Goal: Transaction & Acquisition: Purchase product/service

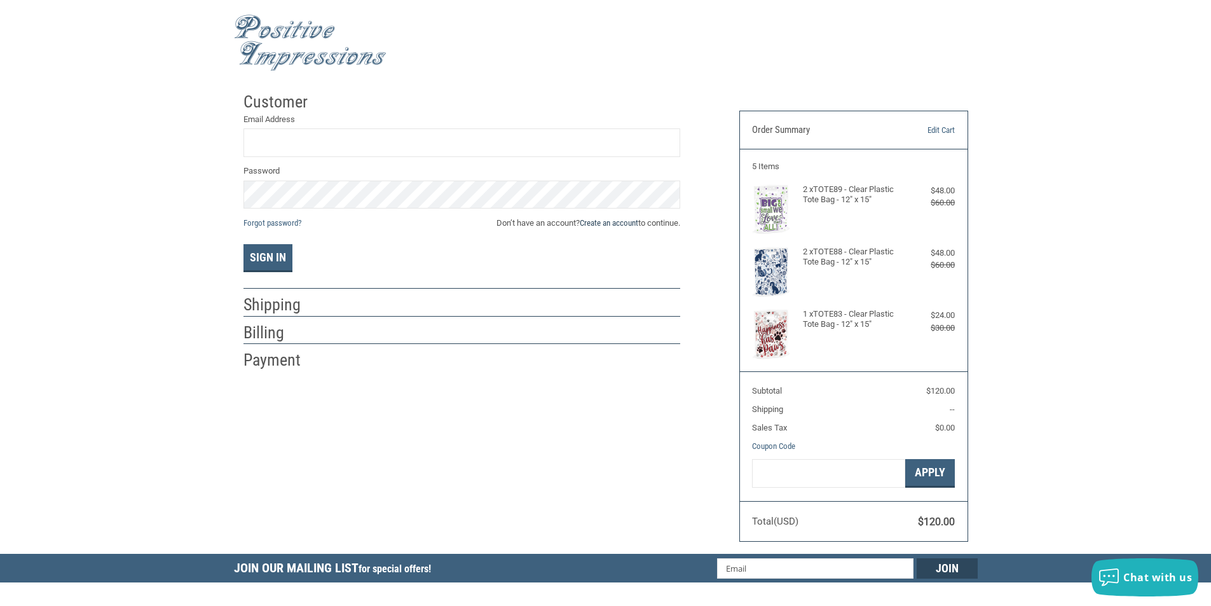
click at [627, 222] on link "Create an account" at bounding box center [609, 223] width 58 height 10
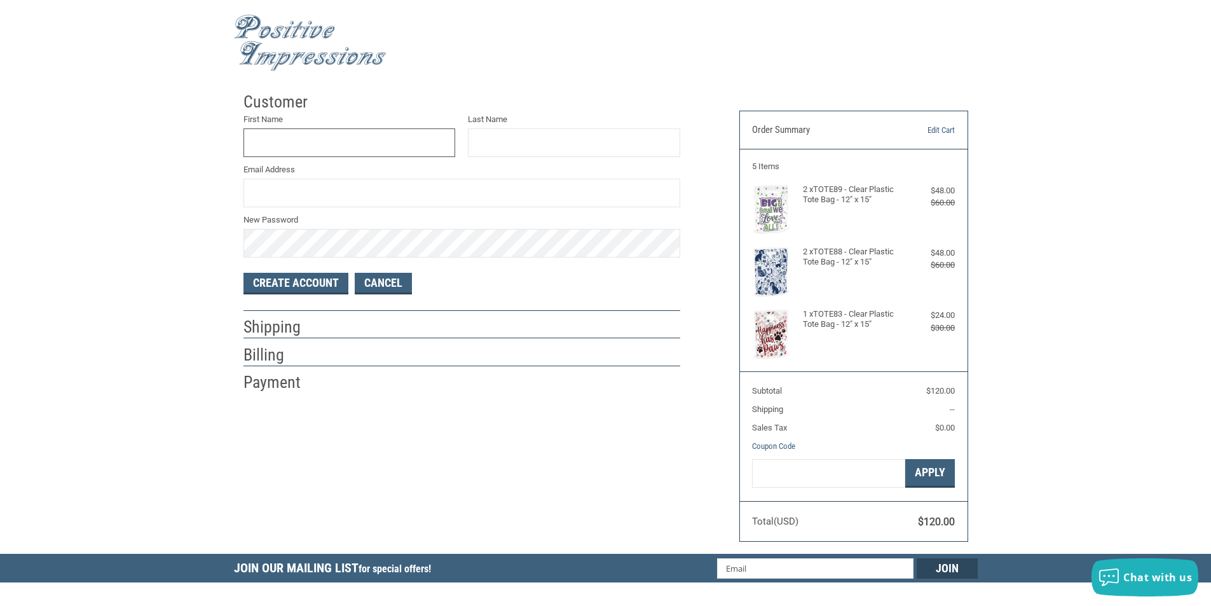
click at [311, 144] on input "First Name" at bounding box center [349, 142] width 212 height 29
type input "[PERSON_NAME]"
type input "M"
type input "[EMAIL_ADDRESS][DOMAIN_NAME]"
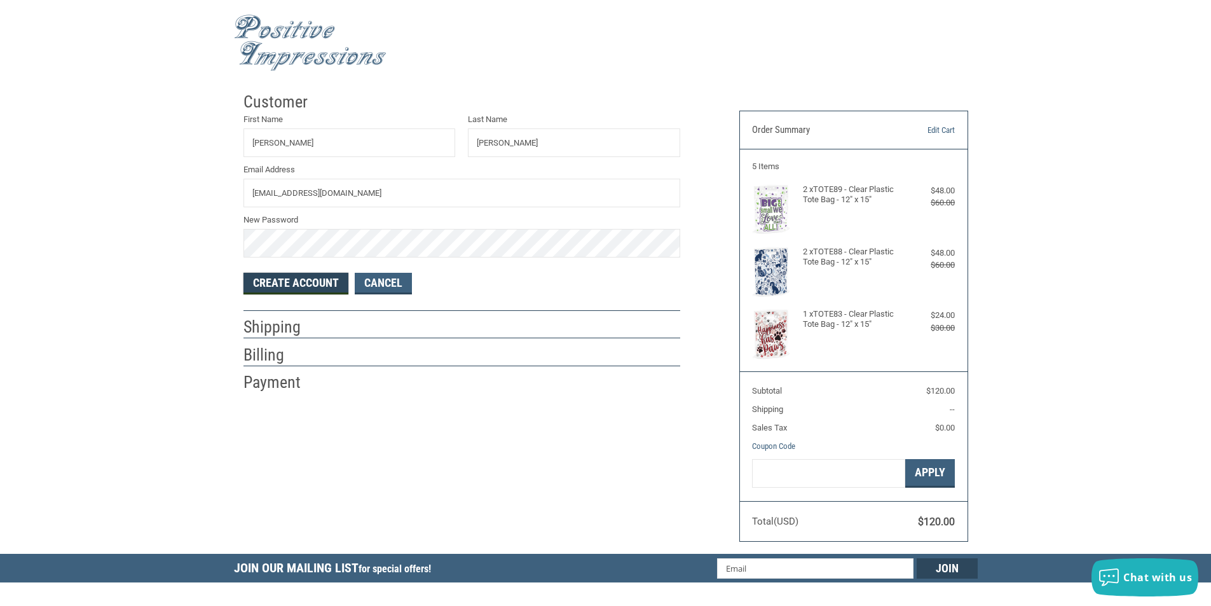
click at [319, 289] on button "Create Account" at bounding box center [295, 284] width 105 height 22
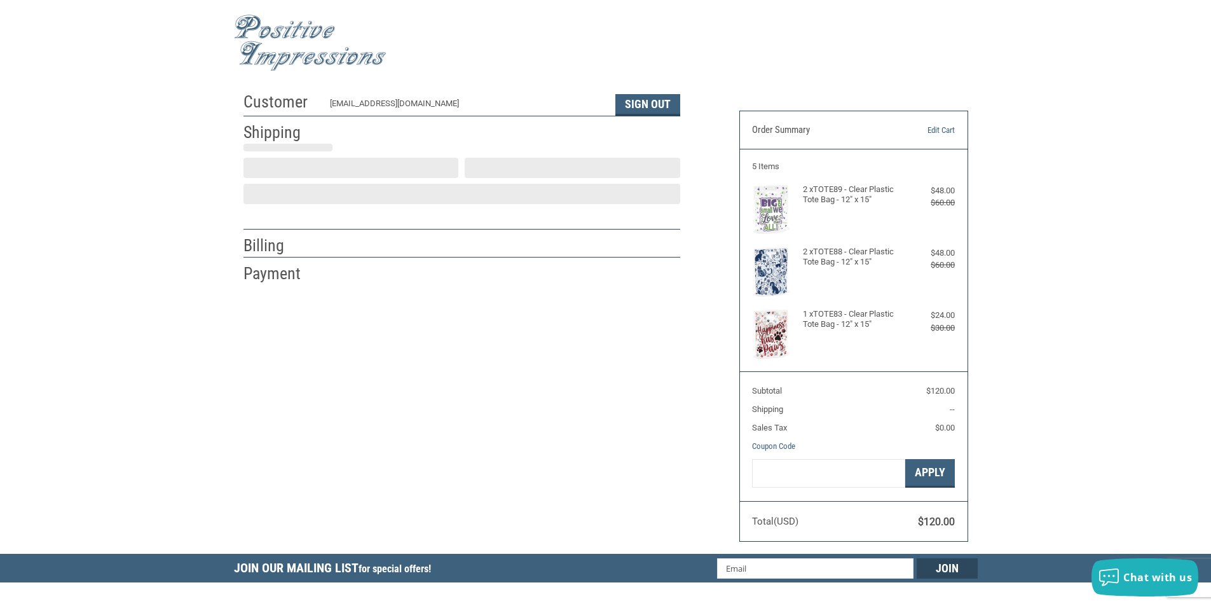
select select "US"
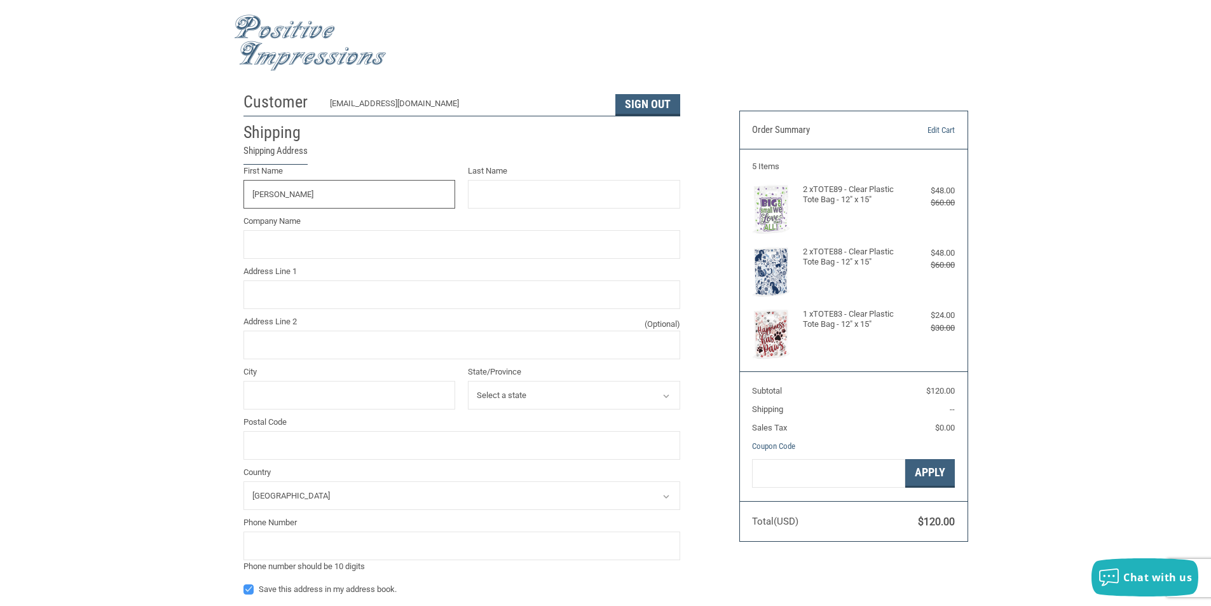
type input "[PERSON_NAME]"
type input "MANCHESTER VETERINARY CLINIC"
type input "[STREET_ADDRESS]"
type input "[GEOGRAPHIC_DATA]"
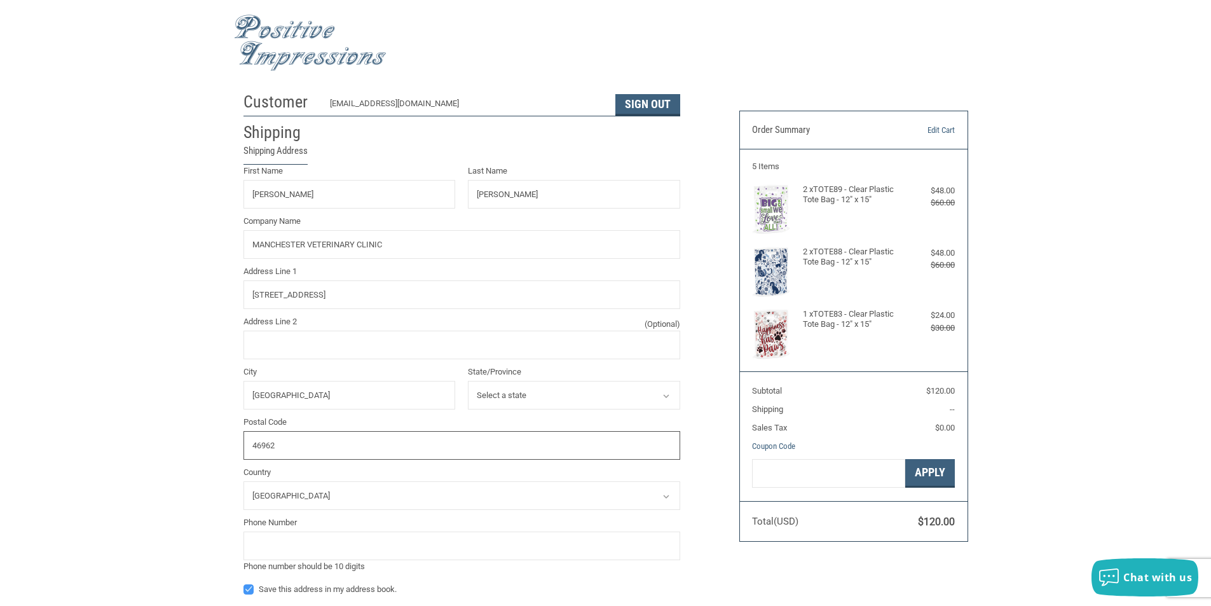
type input "46962"
click at [562, 404] on select "Select a state [US_STATE] [US_STATE] [US_STATE] [US_STATE] [US_STATE] [US_STATE…" at bounding box center [574, 395] width 212 height 29
select select "IN"
click at [468, 381] on select "Select a state [US_STATE] [US_STATE] [US_STATE] [US_STATE] [US_STATE] [US_STATE…" at bounding box center [574, 395] width 212 height 29
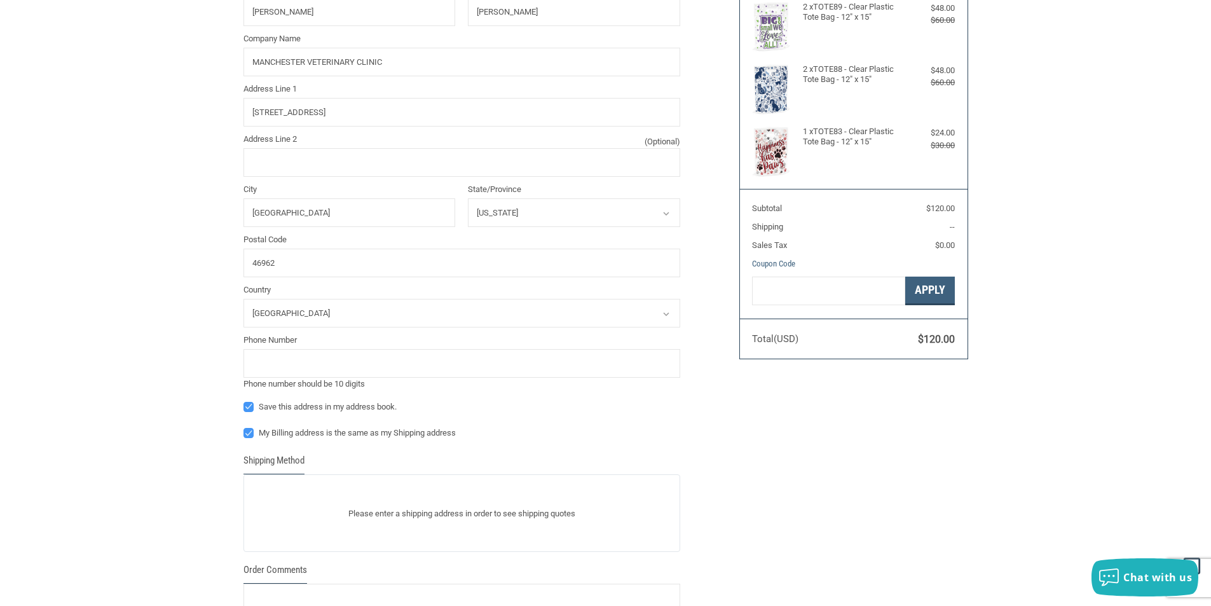
scroll to position [191, 0]
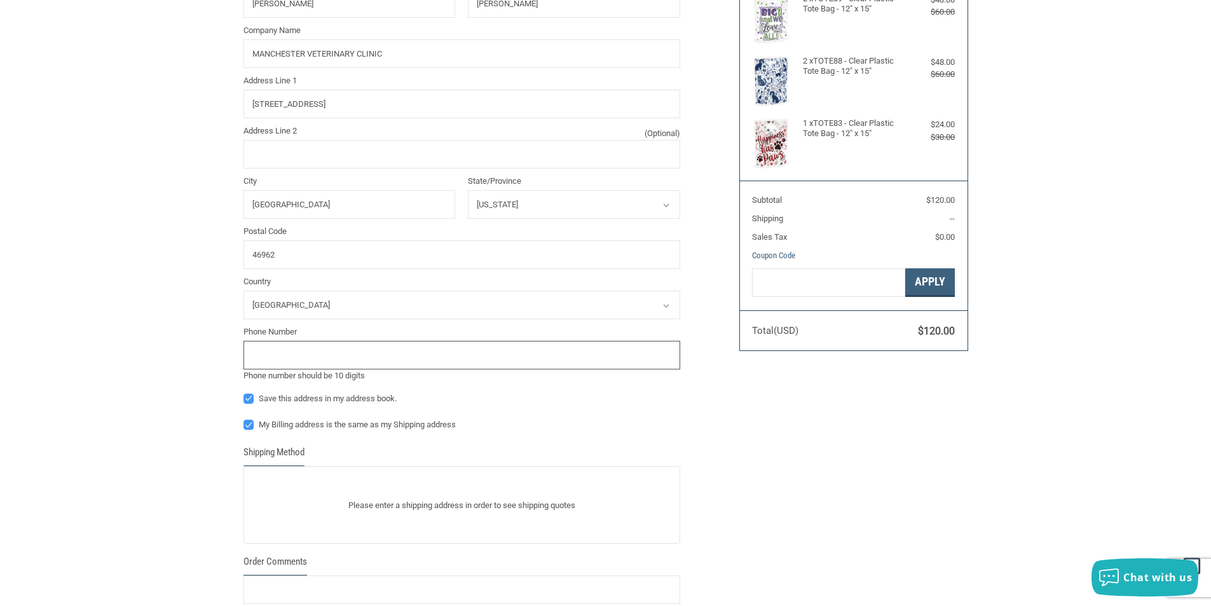
click at [308, 348] on input "tel" at bounding box center [461, 355] width 437 height 29
type input "2609826673"
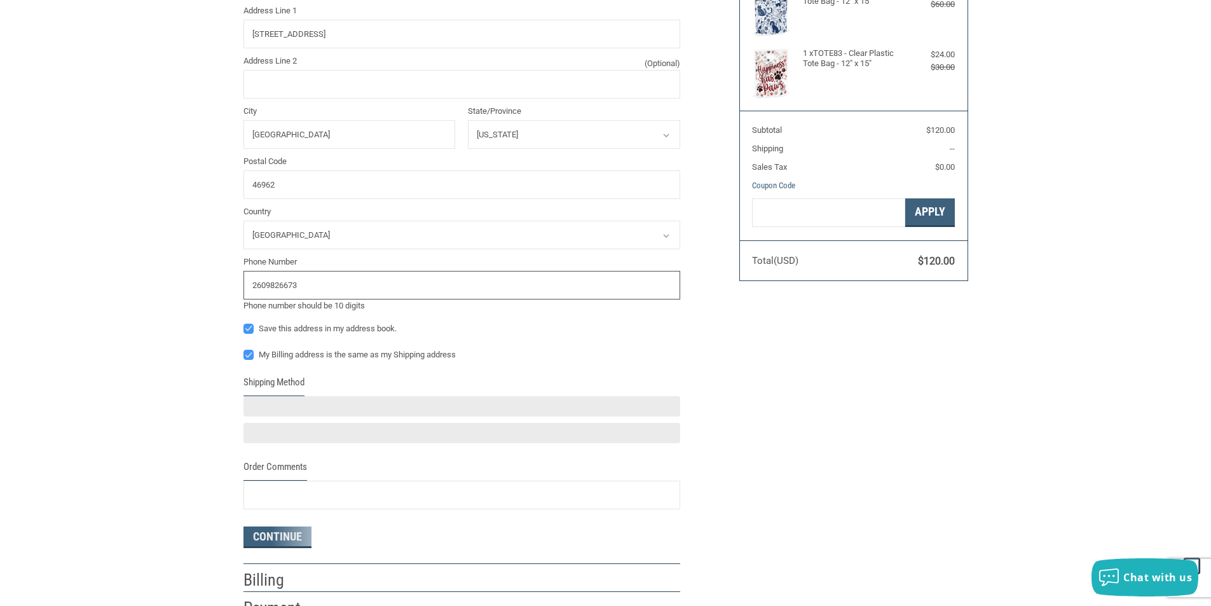
scroll to position [318, 0]
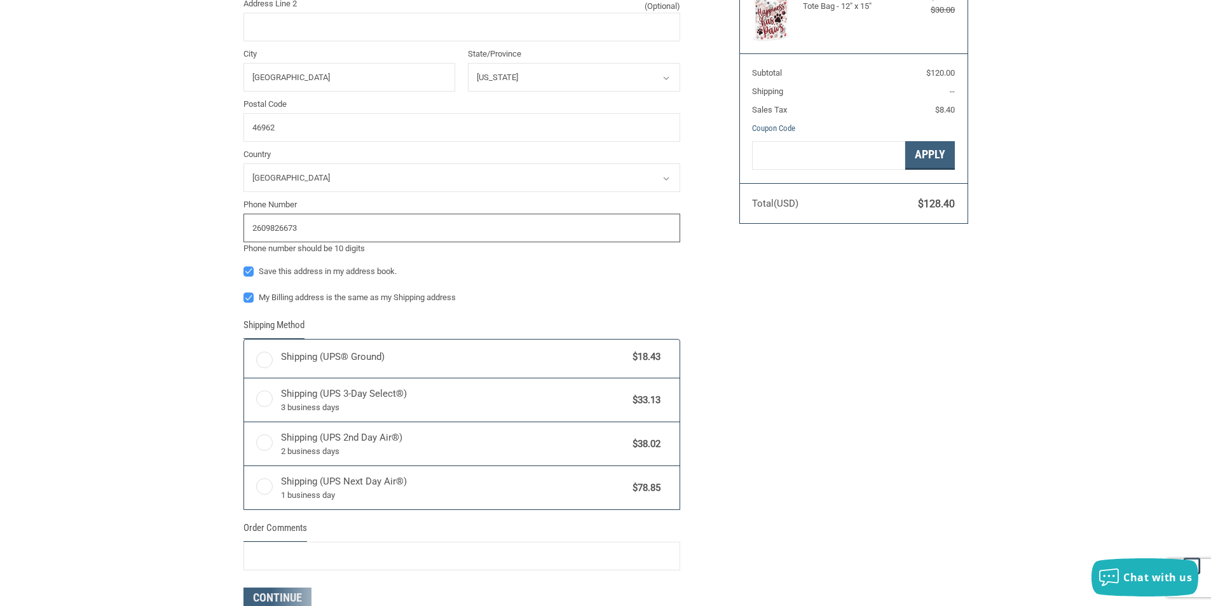
radio input "true"
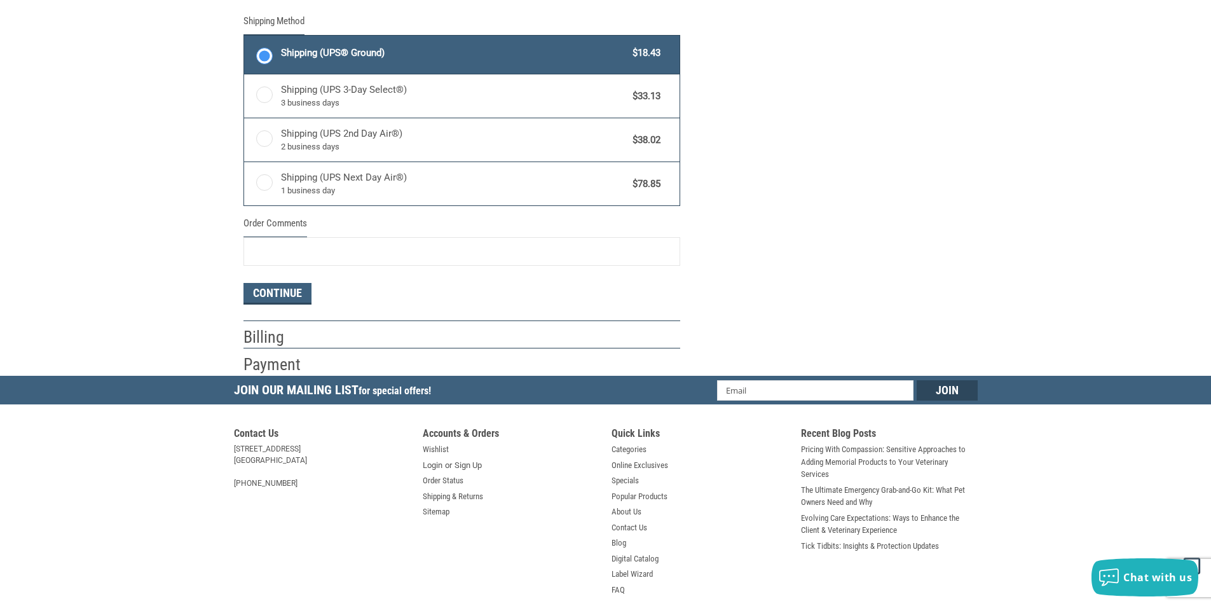
scroll to position [656, 0]
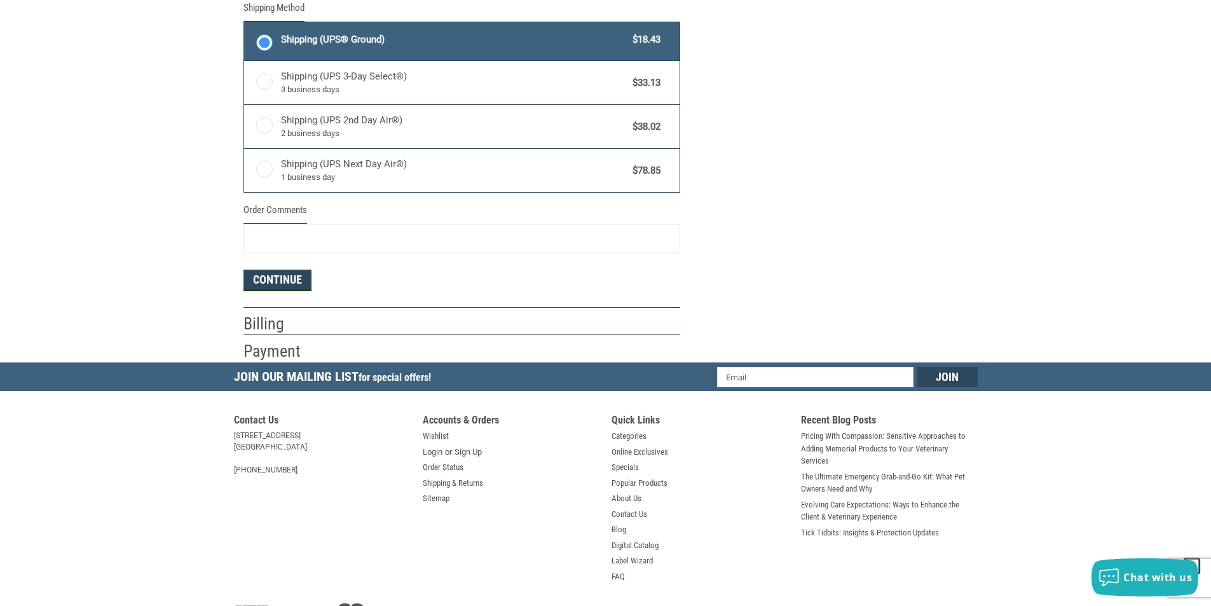
type input "2609826673"
click at [282, 282] on button "Continue" at bounding box center [277, 280] width 68 height 22
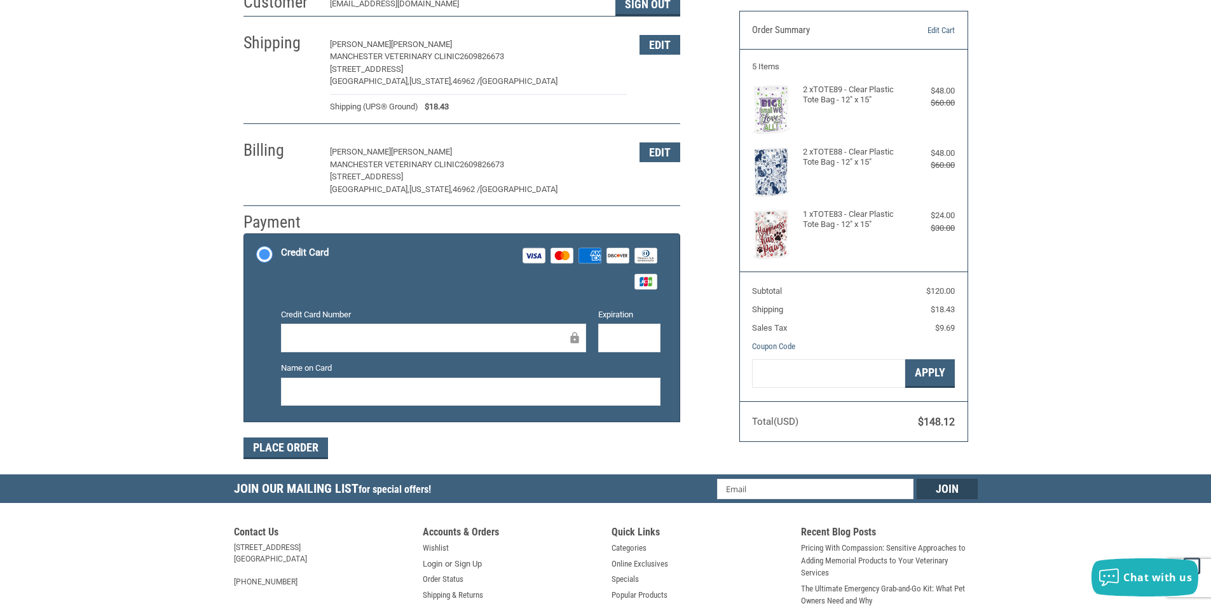
scroll to position [122, 0]
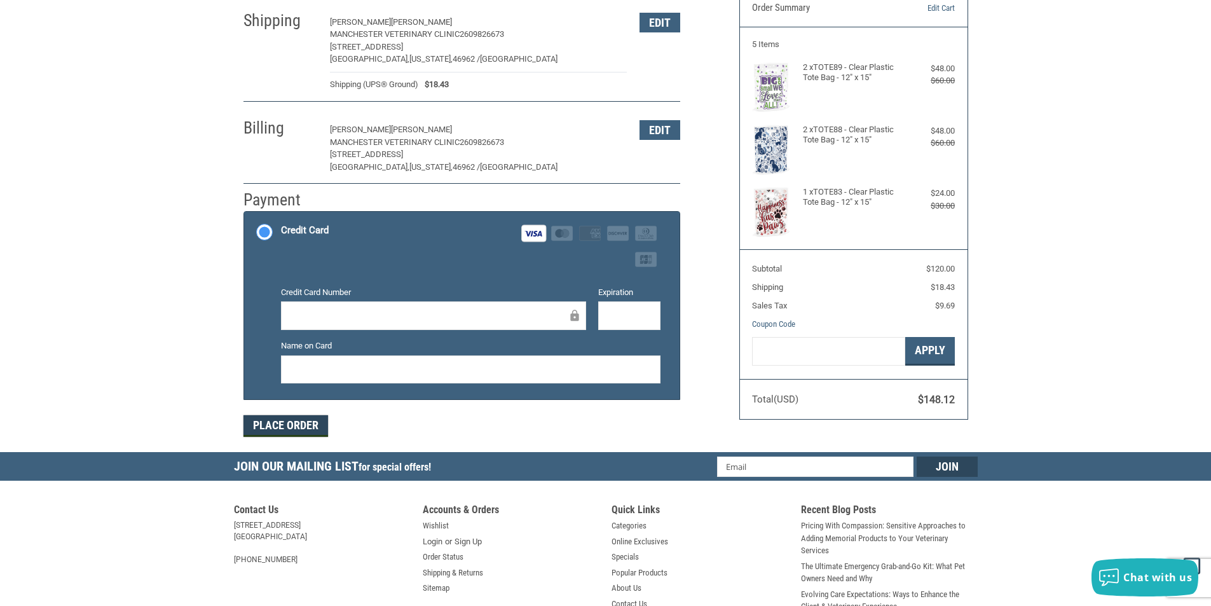
click at [293, 423] on button "Place Order" at bounding box center [285, 426] width 85 height 22
